Goal: Information Seeking & Learning: Find specific fact

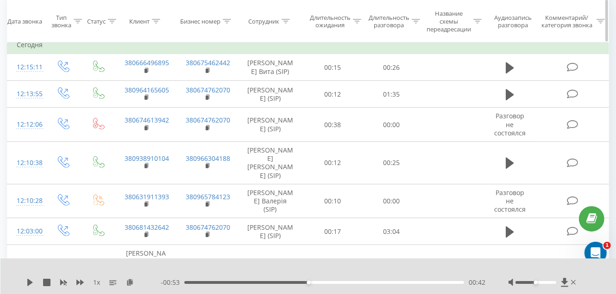
click at [283, 23] on icon at bounding box center [286, 21] width 8 height 5
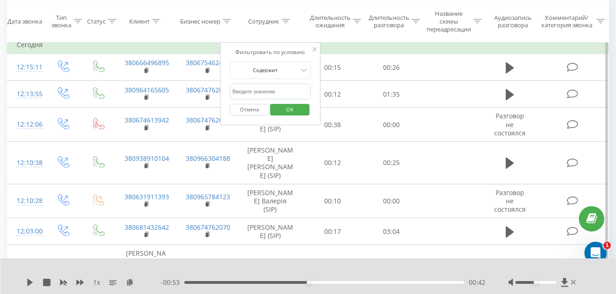
click at [262, 90] on input "text" at bounding box center [270, 92] width 81 height 16
type input "[PERSON_NAME] Вита"
click at [275, 111] on button "OK" at bounding box center [289, 110] width 39 height 12
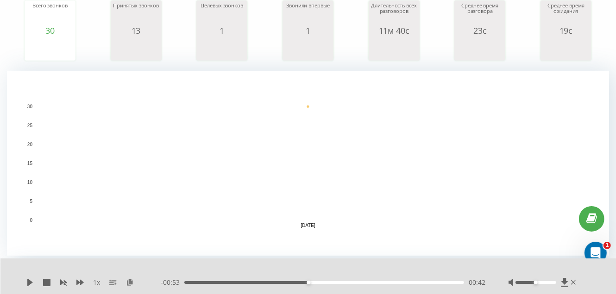
scroll to position [37, 0]
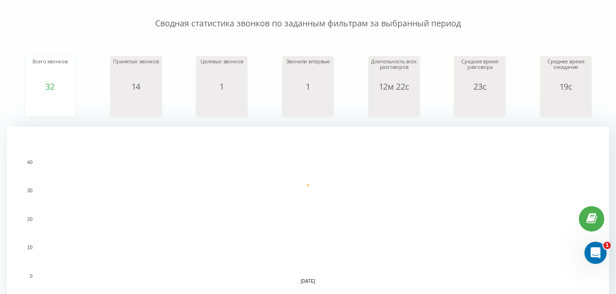
scroll to position [92, 0]
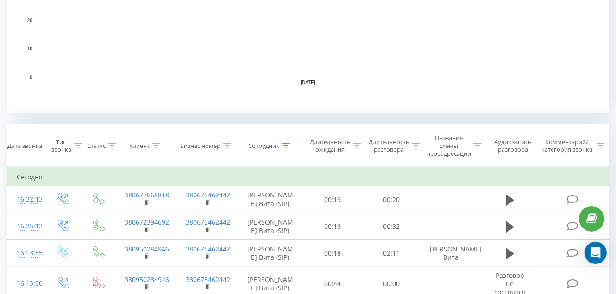
scroll to position [278, 0]
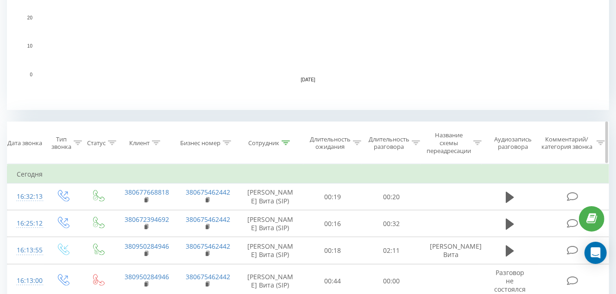
click at [285, 141] on icon at bounding box center [286, 143] width 8 height 5
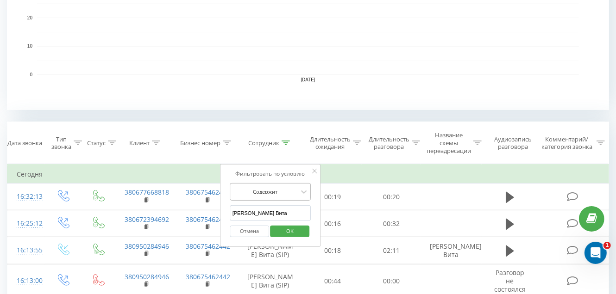
scroll to position [0, 0]
click at [273, 213] on input "[PERSON_NAME] Вита" at bounding box center [270, 214] width 81 height 16
type input "Г"
click at [273, 213] on input "text" at bounding box center [270, 214] width 81 height 16
click at [288, 234] on span "OK" at bounding box center [290, 231] width 26 height 14
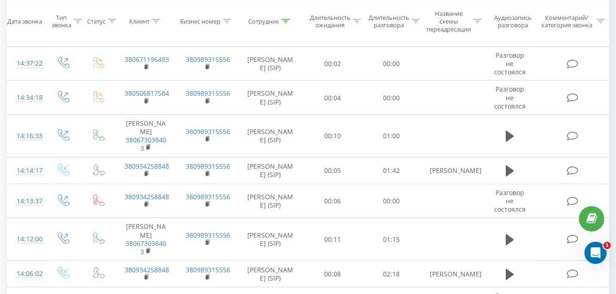
scroll to position [1067, 0]
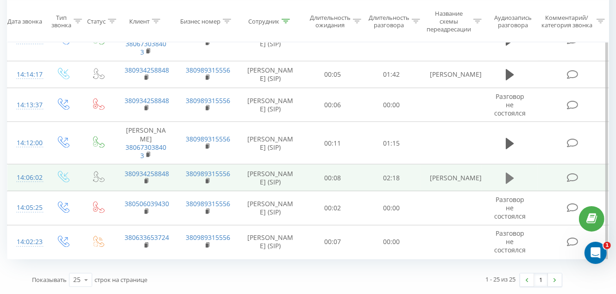
click at [509, 175] on icon at bounding box center [510, 178] width 8 height 11
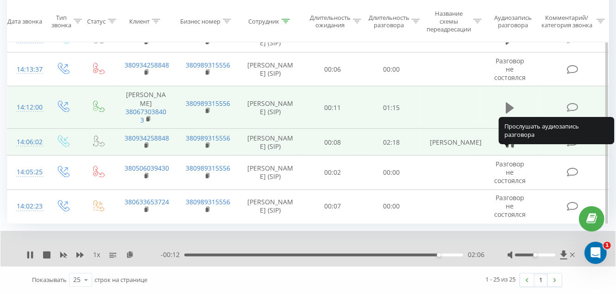
click at [508, 113] on icon at bounding box center [510, 107] width 8 height 11
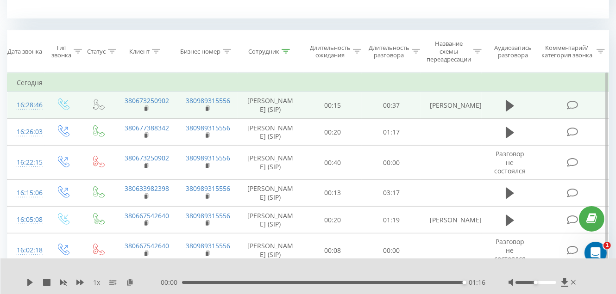
scroll to position [370, 0]
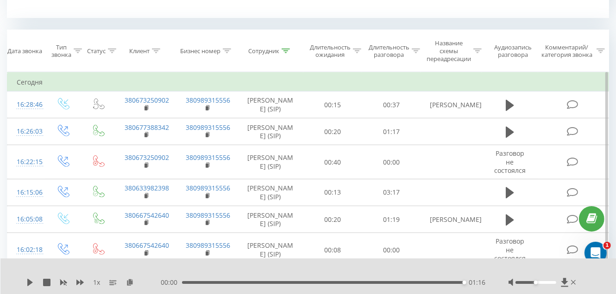
drag, startPoint x: 286, startPoint y: 50, endPoint x: 286, endPoint y: 107, distance: 57.9
click at [286, 50] on icon at bounding box center [286, 51] width 8 height 5
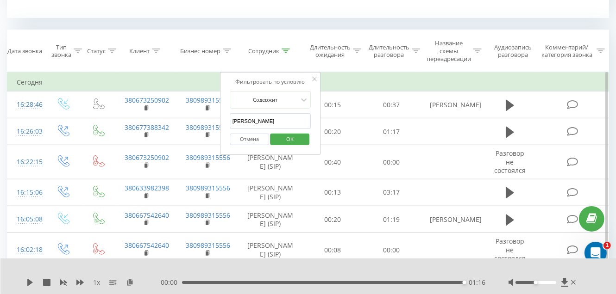
click at [288, 125] on input "[PERSON_NAME]" at bounding box center [270, 121] width 81 height 16
type input "Д"
click at [269, 120] on input "text" at bounding box center [270, 121] width 81 height 16
click at [292, 137] on span "OK" at bounding box center [290, 139] width 26 height 14
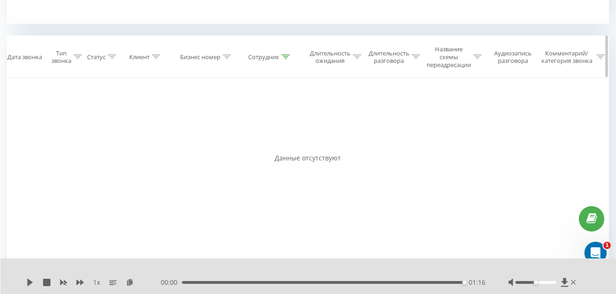
scroll to position [363, 0]
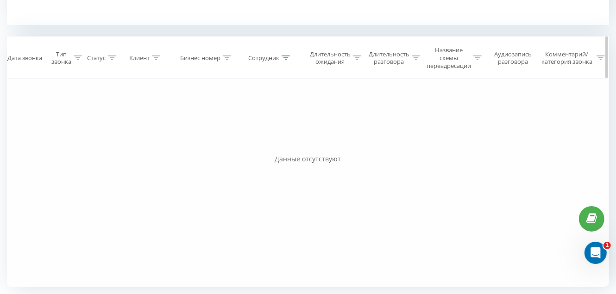
click at [286, 56] on icon at bounding box center [286, 58] width 8 height 5
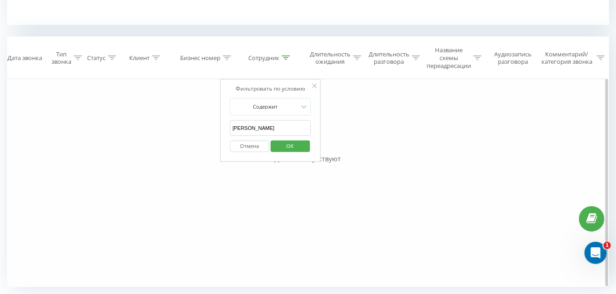
click at [288, 129] on input "[PERSON_NAME]" at bounding box center [270, 128] width 81 height 16
type input "Ф"
click at [288, 129] on input "text" at bounding box center [270, 128] width 81 height 16
type input "[PERSON_NAME] [PERSON_NAME]"
click at [285, 143] on span "OK" at bounding box center [290, 146] width 26 height 14
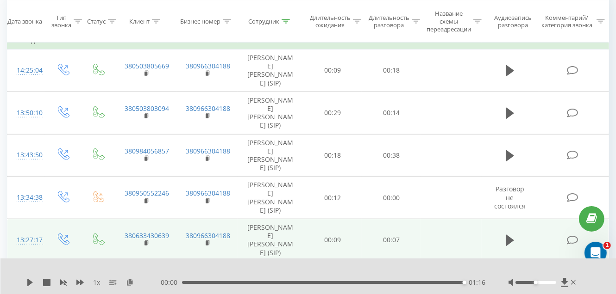
scroll to position [399, 0]
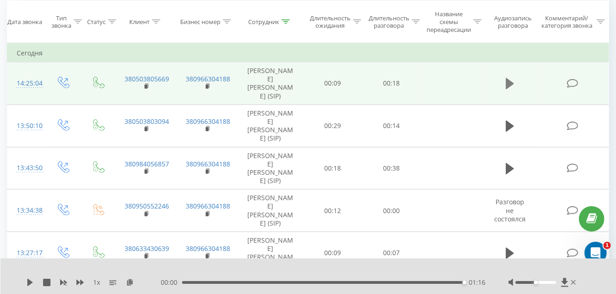
click at [507, 78] on icon at bounding box center [510, 83] width 8 height 11
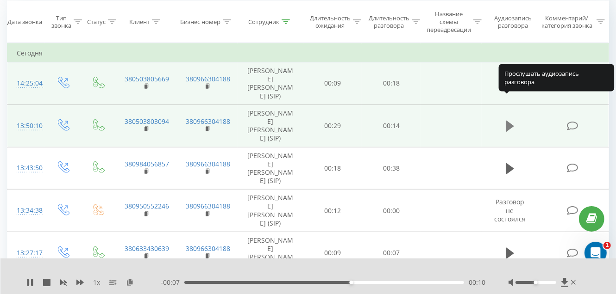
click at [509, 121] on icon at bounding box center [510, 126] width 8 height 11
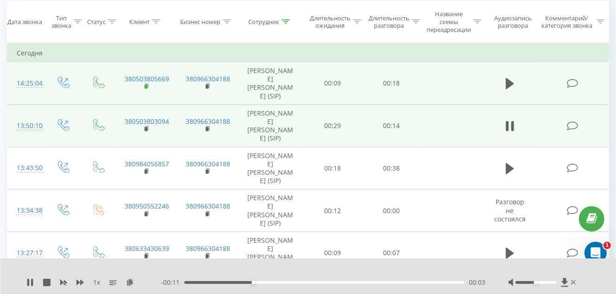
click at [146, 84] on icon at bounding box center [146, 86] width 3 height 4
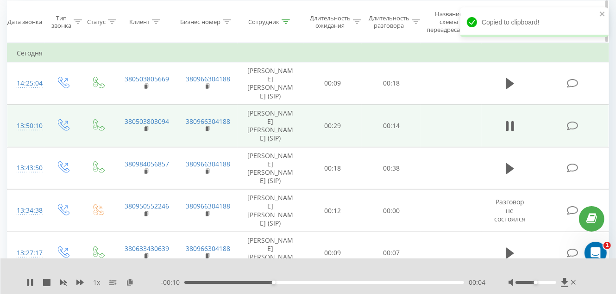
click at [155, 19] on icon at bounding box center [156, 21] width 8 height 5
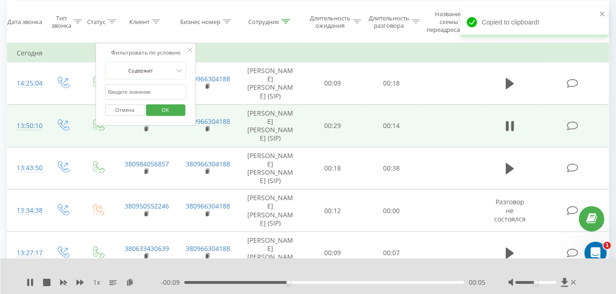
click at [156, 87] on input "text" at bounding box center [145, 92] width 81 height 16
paste input "380503805669"
click at [159, 108] on span "OK" at bounding box center [165, 110] width 26 height 14
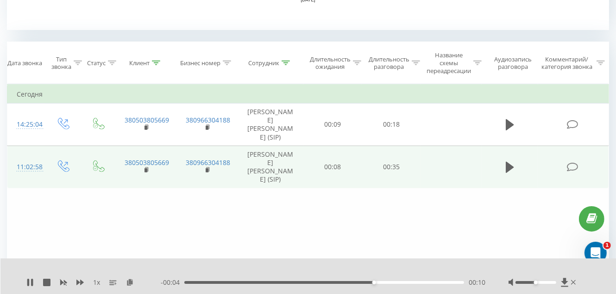
scroll to position [381, 0]
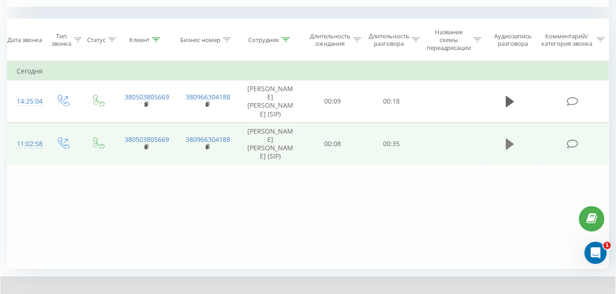
click at [507, 139] on icon at bounding box center [510, 144] width 8 height 11
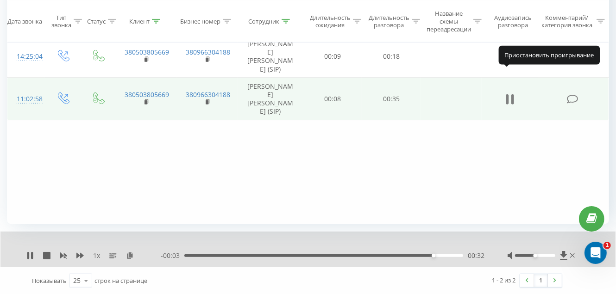
click at [508, 94] on icon at bounding box center [507, 99] width 3 height 10
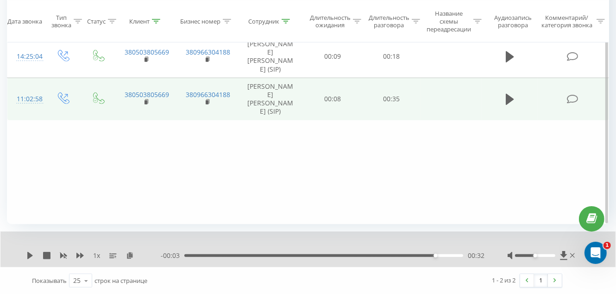
scroll to position [380, 0]
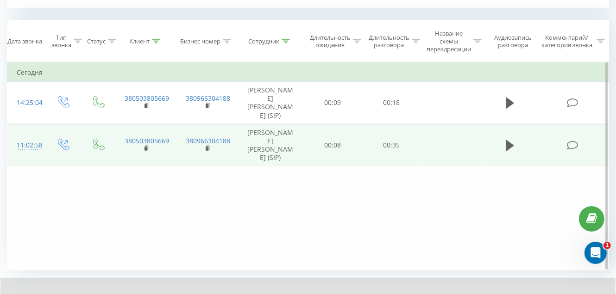
drag, startPoint x: 156, startPoint y: 41, endPoint x: 151, endPoint y: 98, distance: 57.6
click at [155, 41] on icon at bounding box center [156, 41] width 8 height 5
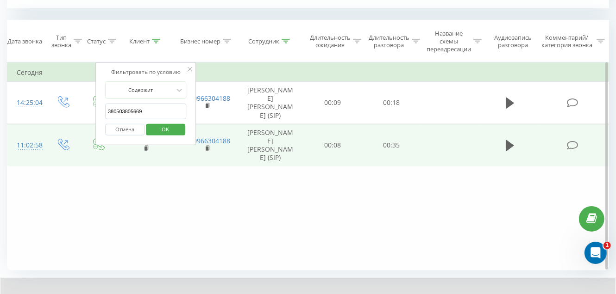
click at [149, 105] on input "380503805669" at bounding box center [145, 112] width 81 height 16
type input "3"
click at [157, 127] on span "OK" at bounding box center [165, 129] width 26 height 14
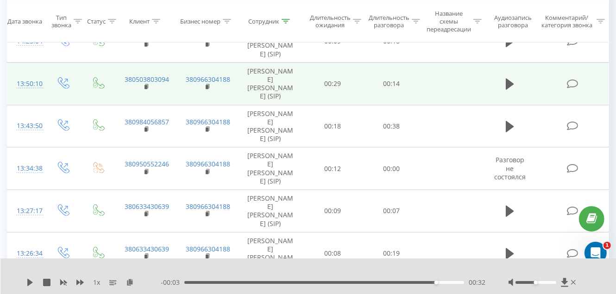
scroll to position [426, 0]
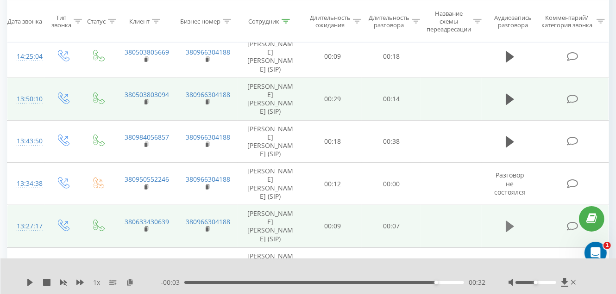
click at [513, 220] on icon at bounding box center [510, 226] width 8 height 13
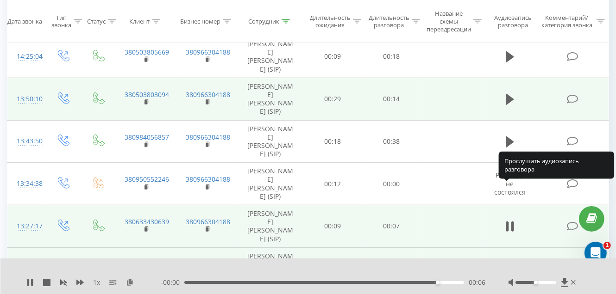
click at [507, 264] on icon at bounding box center [510, 269] width 8 height 11
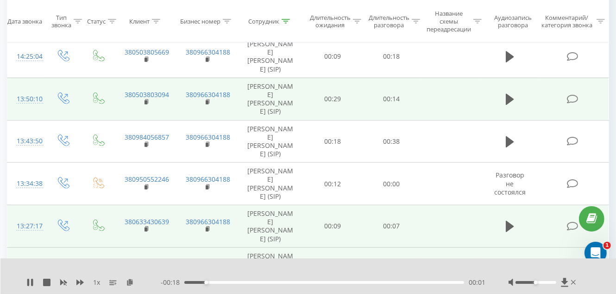
click at [337, 283] on div "00:01" at bounding box center [324, 283] width 280 height 3
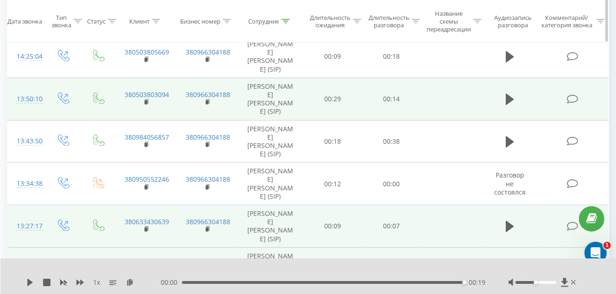
click at [282, 21] on icon at bounding box center [286, 21] width 8 height 5
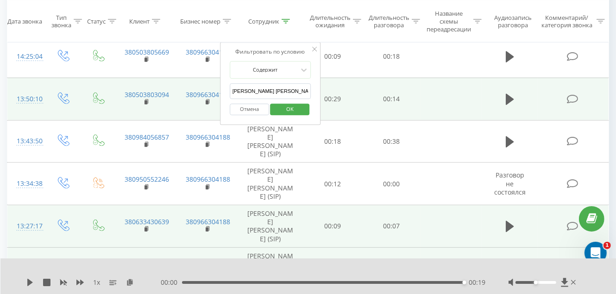
click at [281, 90] on input "[PERSON_NAME] [PERSON_NAME]" at bounding box center [270, 91] width 81 height 16
type input "О"
click at [281, 90] on input "text" at bounding box center [270, 91] width 81 height 16
type input "[PERSON_NAME] Вита"
click at [285, 108] on span "OK" at bounding box center [290, 109] width 26 height 14
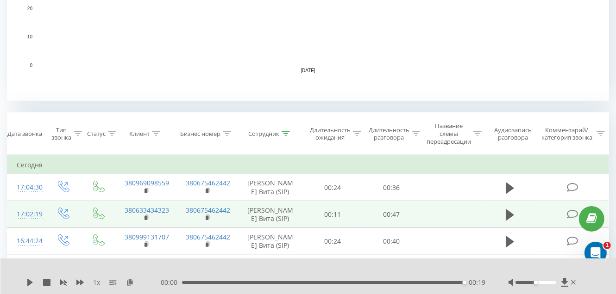
scroll to position [380, 0]
